Goal: Go to known website: Access a specific website the user already knows

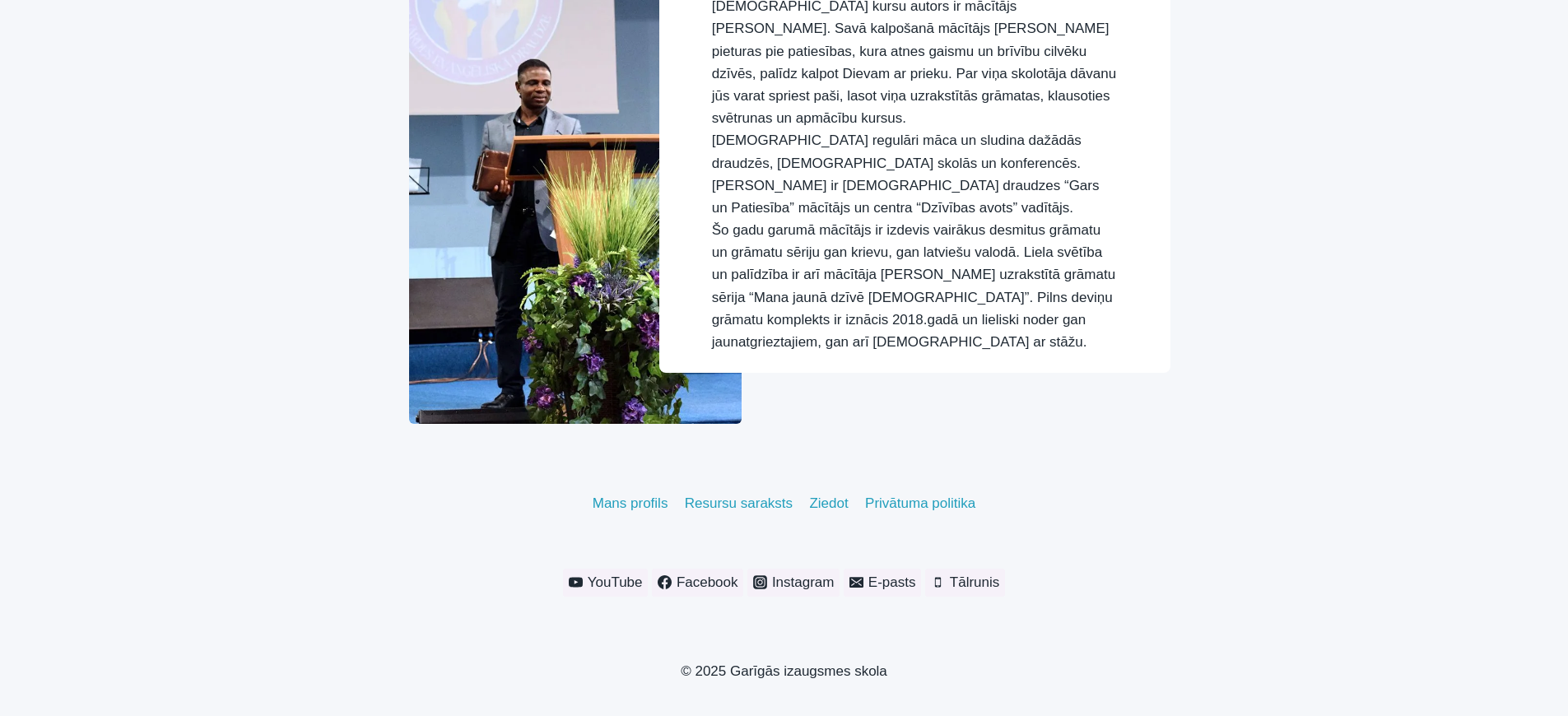
scroll to position [1935, 0]
click at [705, 571] on span "Facebook" at bounding box center [705, 581] width 67 height 22
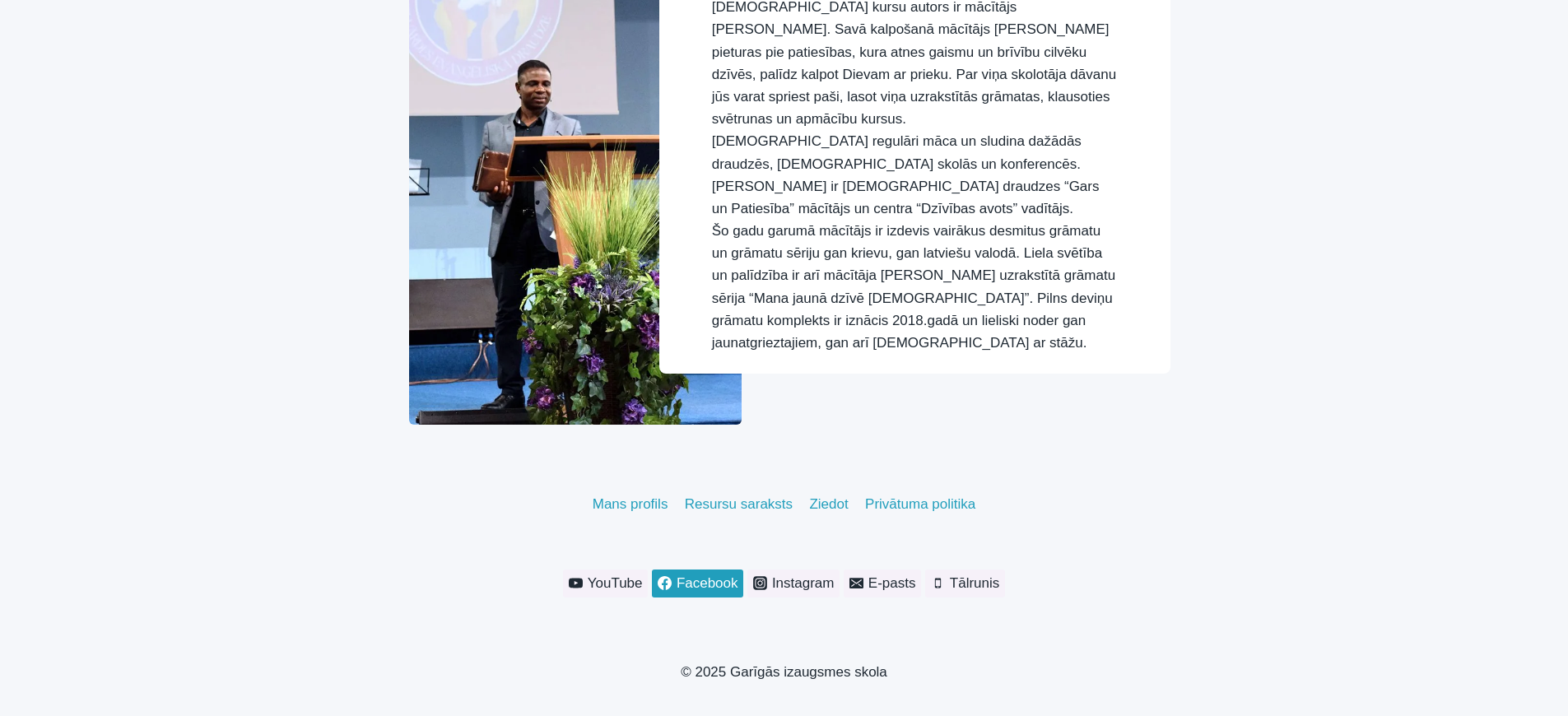
click at [705, 572] on span "Facebook" at bounding box center [705, 582] width 67 height 22
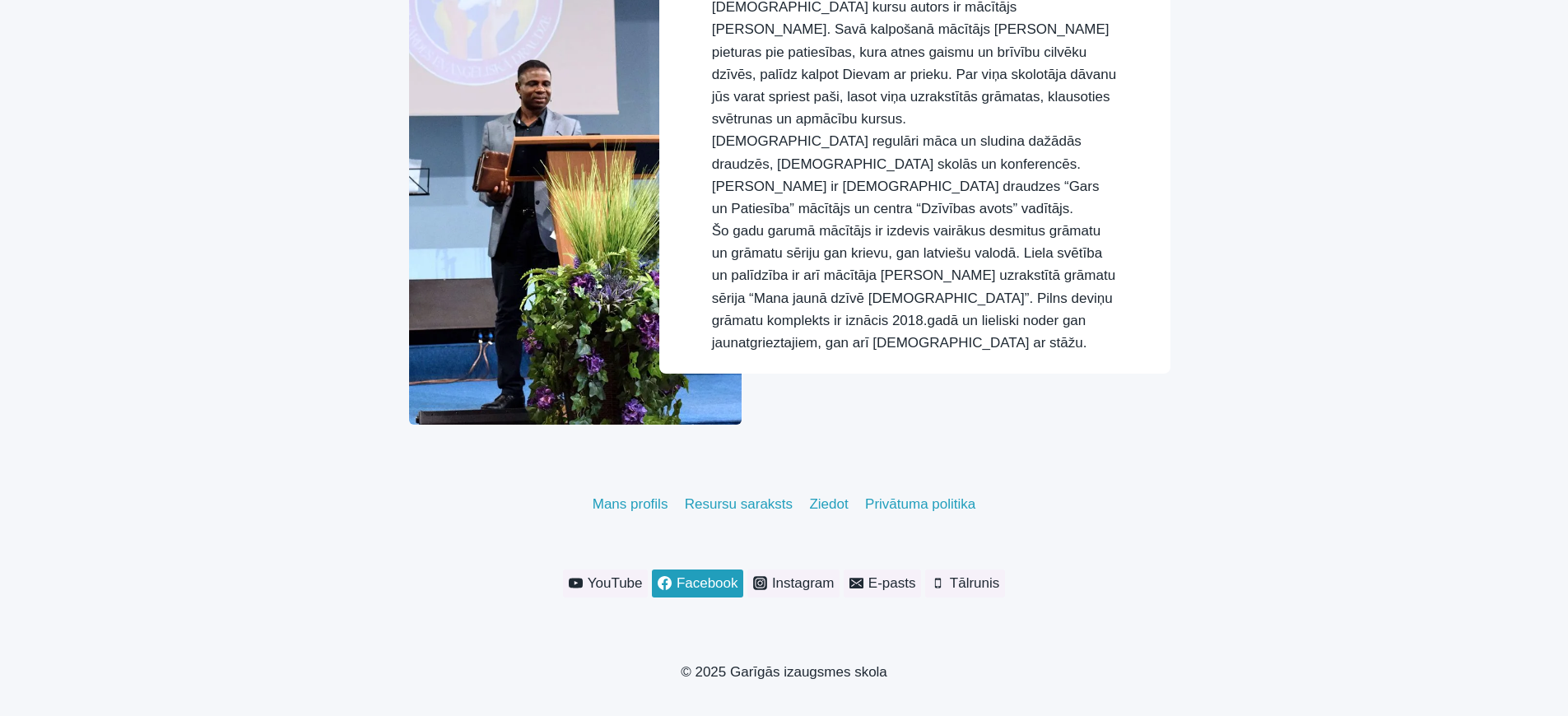
click at [705, 572] on span "Facebook" at bounding box center [705, 582] width 67 height 22
